Goal: Task Accomplishment & Management: Use online tool/utility

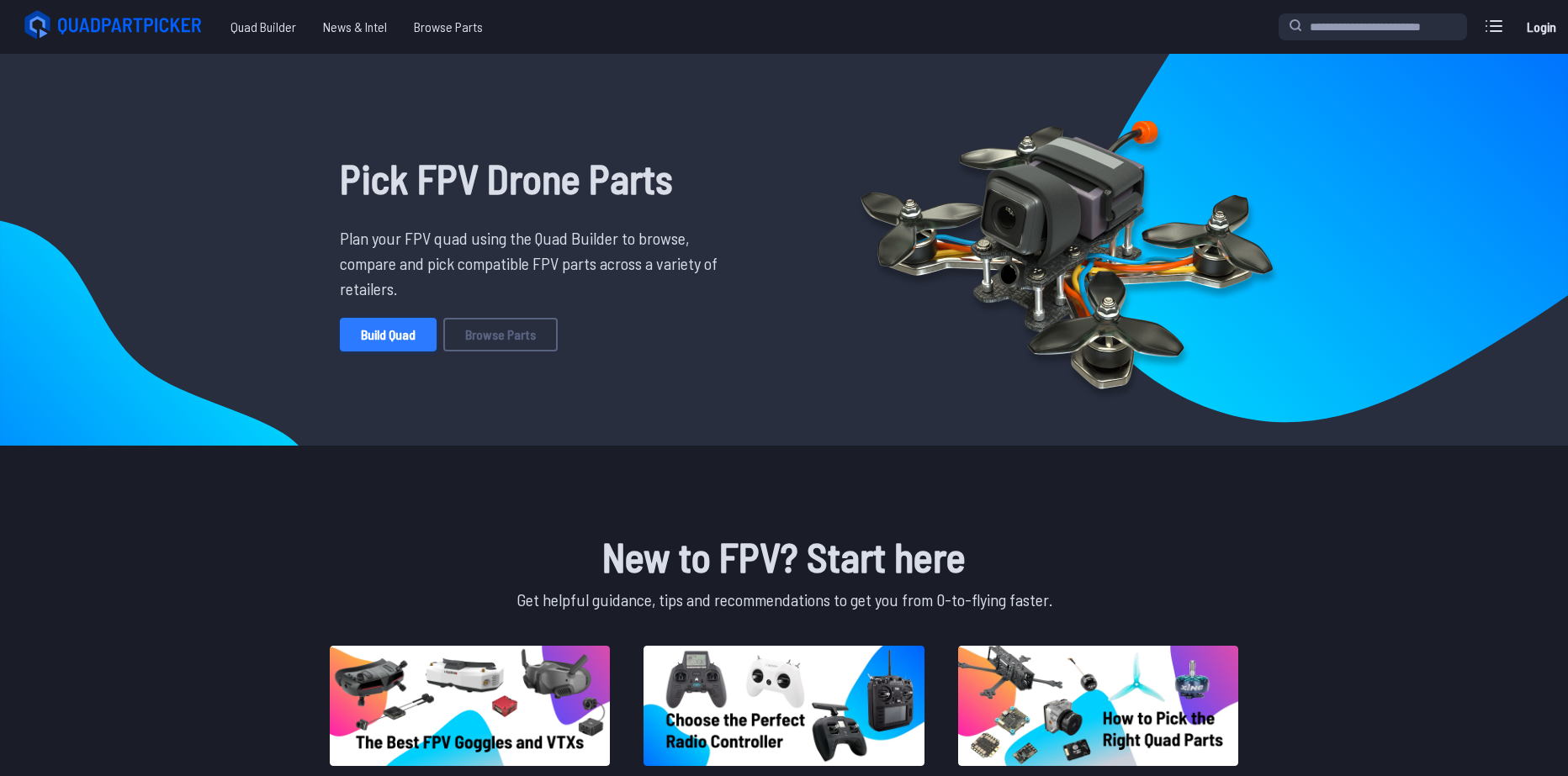
click at [400, 335] on link "Build Quad" at bounding box center [388, 335] width 97 height 34
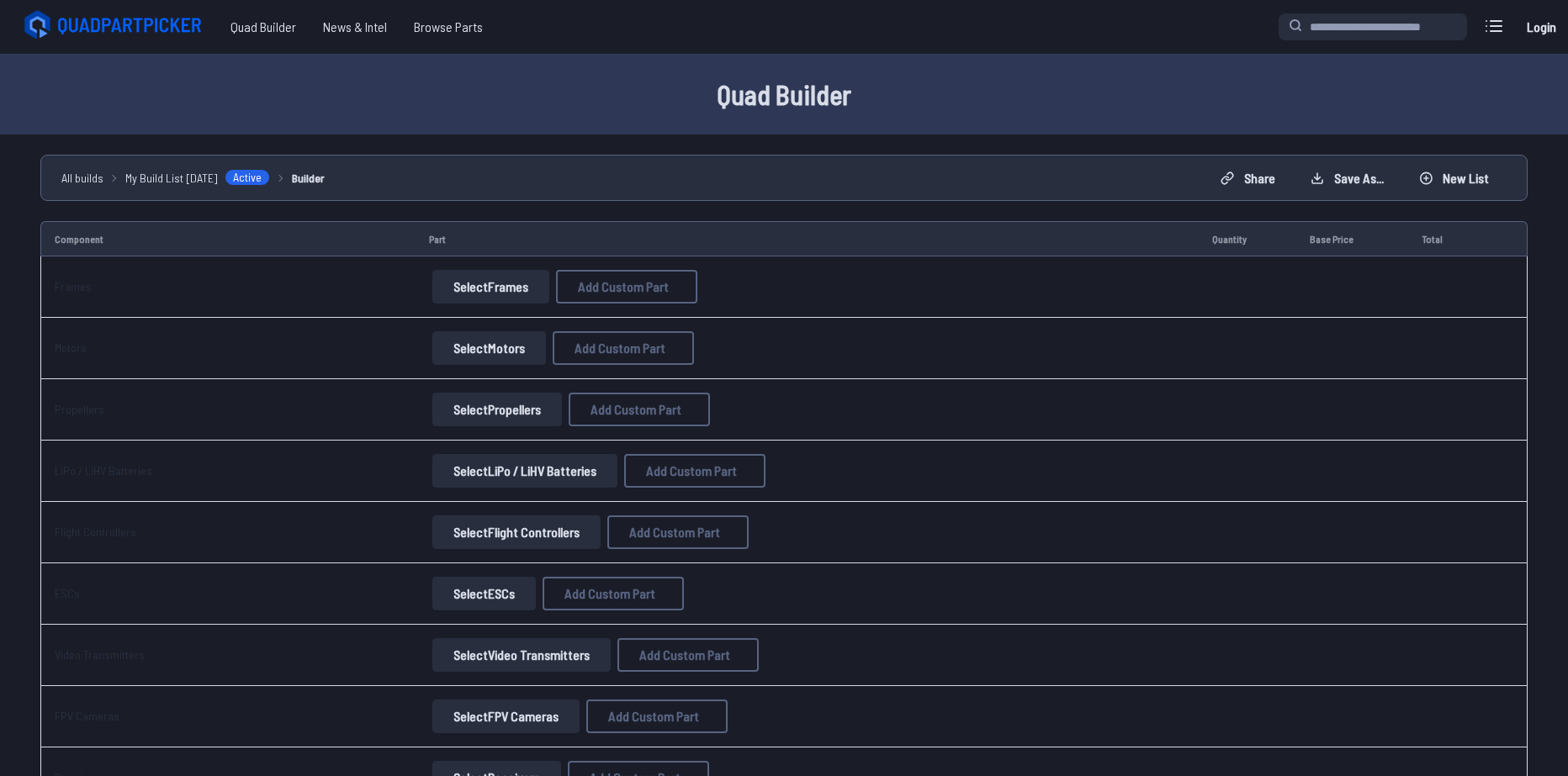
click at [504, 266] on td "Select Frames Add Custom Part Add Custom Part Part name* Brand / Manufacturer P…" at bounding box center [806, 287] width 783 height 61
click at [502, 274] on button "Select Frames" at bounding box center [490, 287] width 117 height 34
click at [499, 273] on button "Select Frames" at bounding box center [490, 287] width 117 height 34
click at [498, 289] on button "Select Frames" at bounding box center [490, 287] width 117 height 34
